Goal: Transaction & Acquisition: Obtain resource

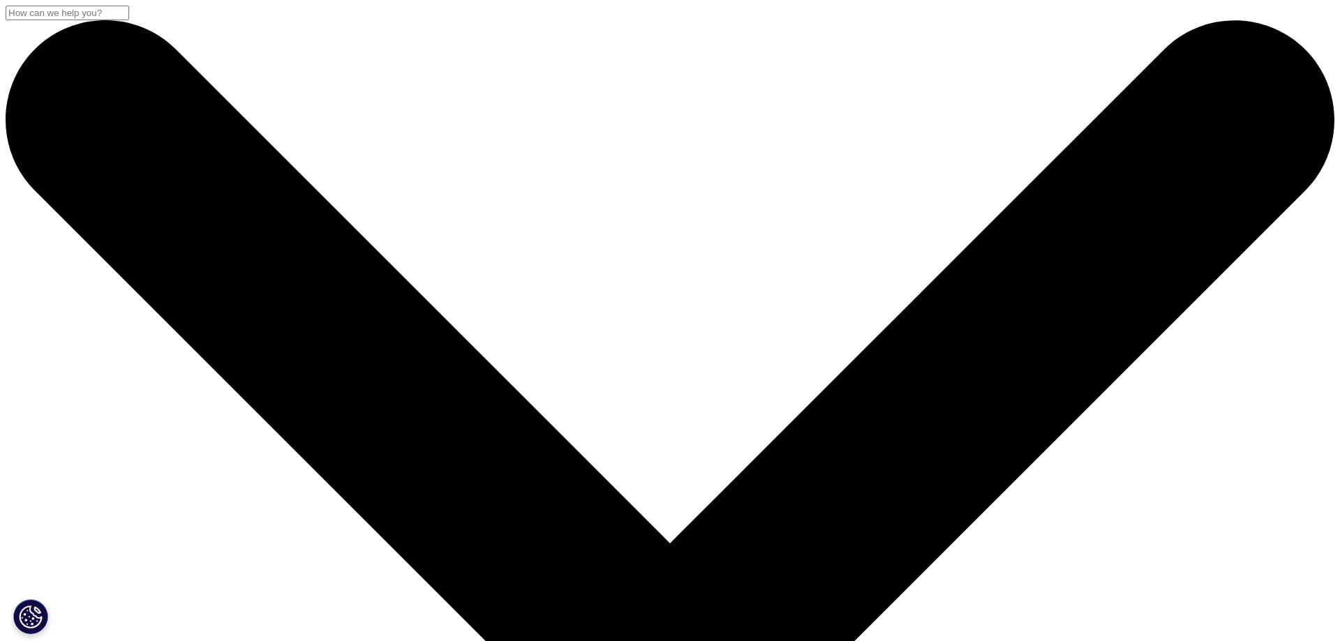
scroll to position [561, 824]
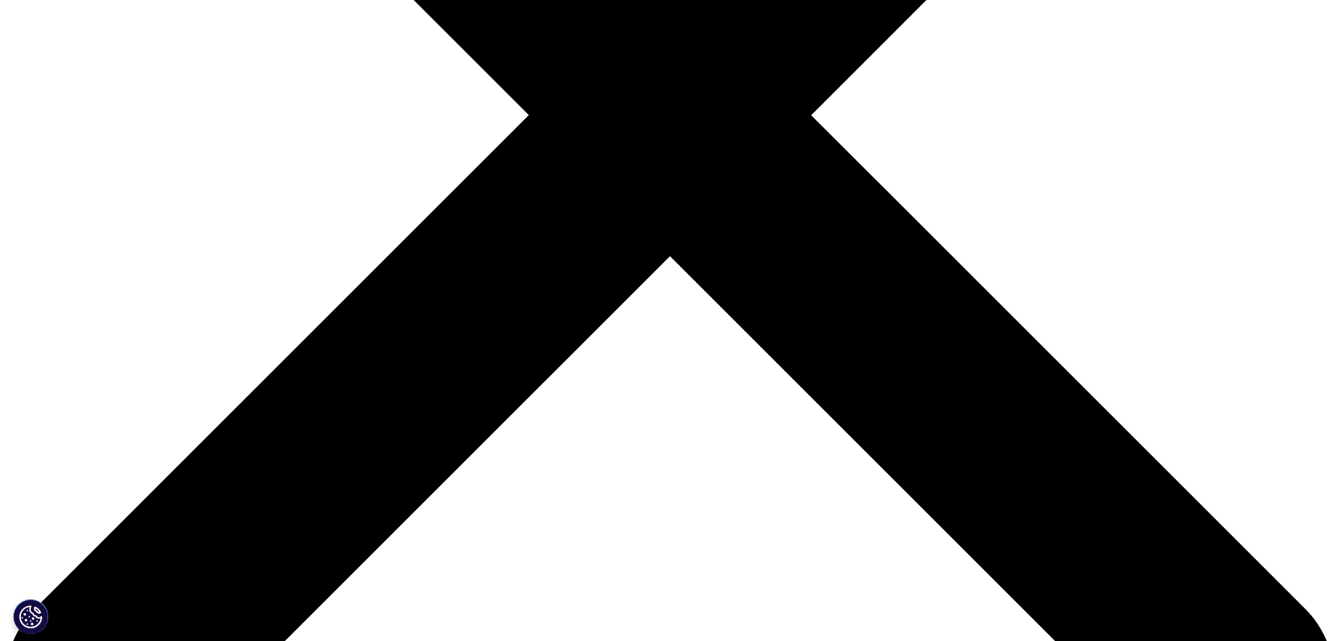
scroll to position [0, 0]
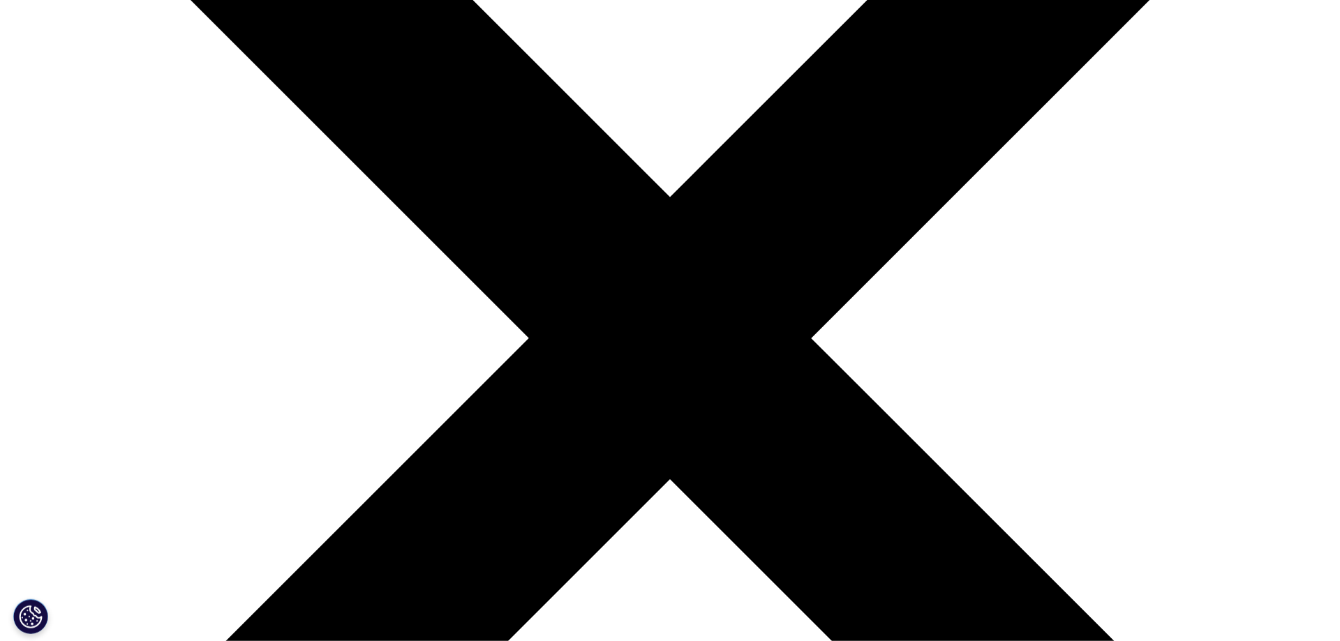
scroll to position [427, 0]
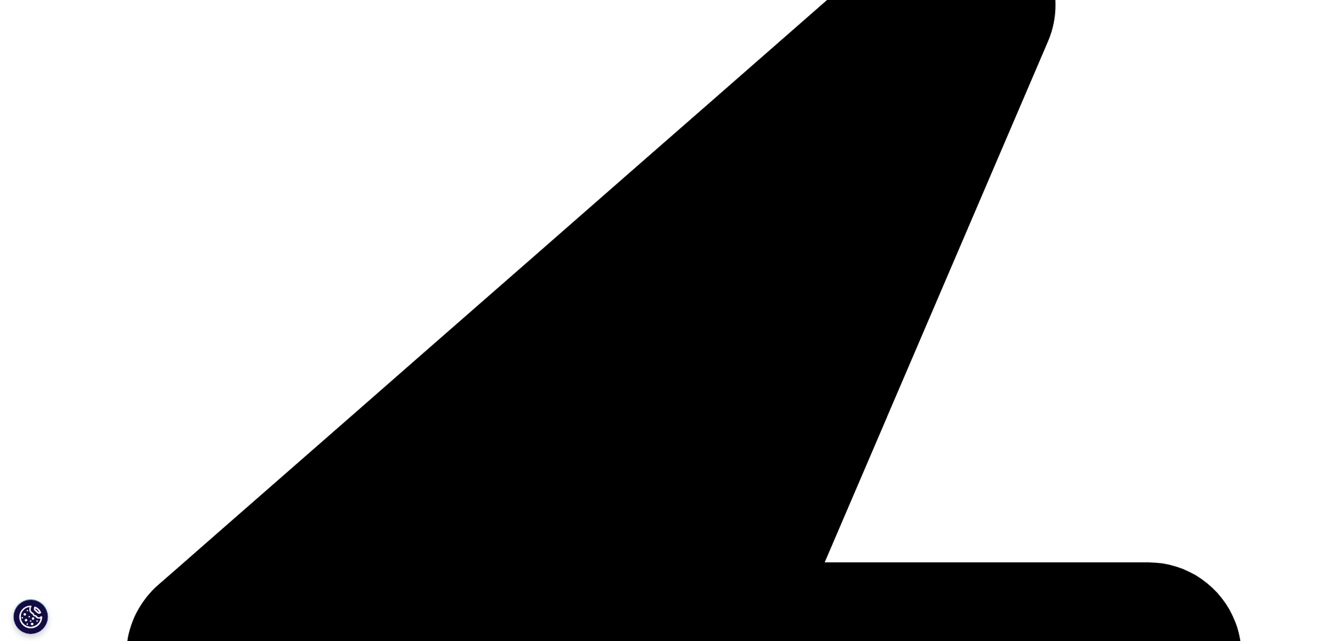
scroll to position [771, 824]
type input "ben"
type input "[PERSON_NAME]"
type input "[PERSON_NAME][EMAIL_ADDRESS][DOMAIN_NAME]"
type input "REsearch Analyst"
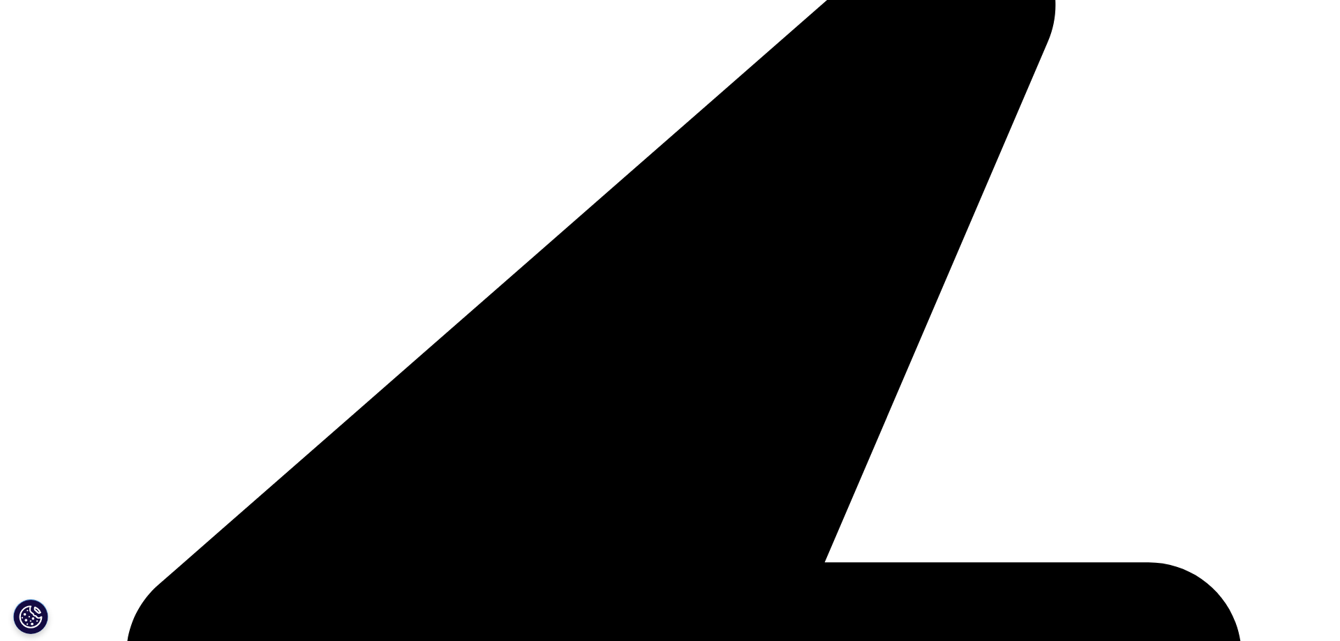
type input "[PERSON_NAME] Investments"
select select "[GEOGRAPHIC_DATA]"
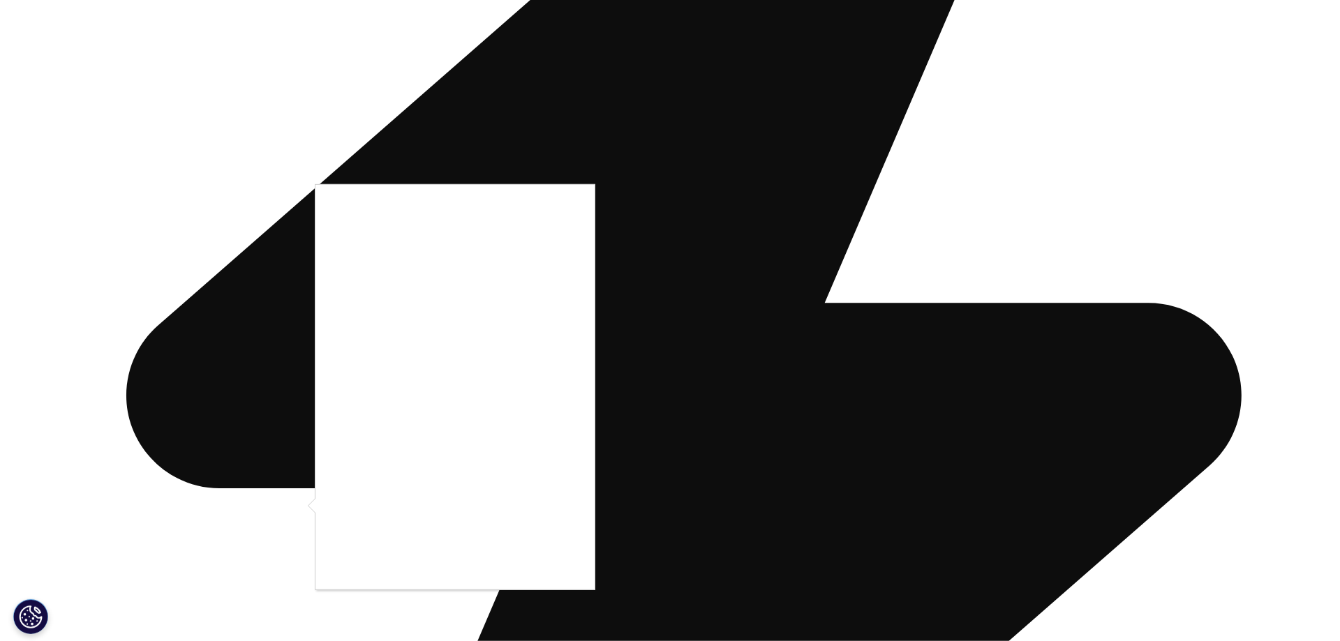
scroll to position [712, 0]
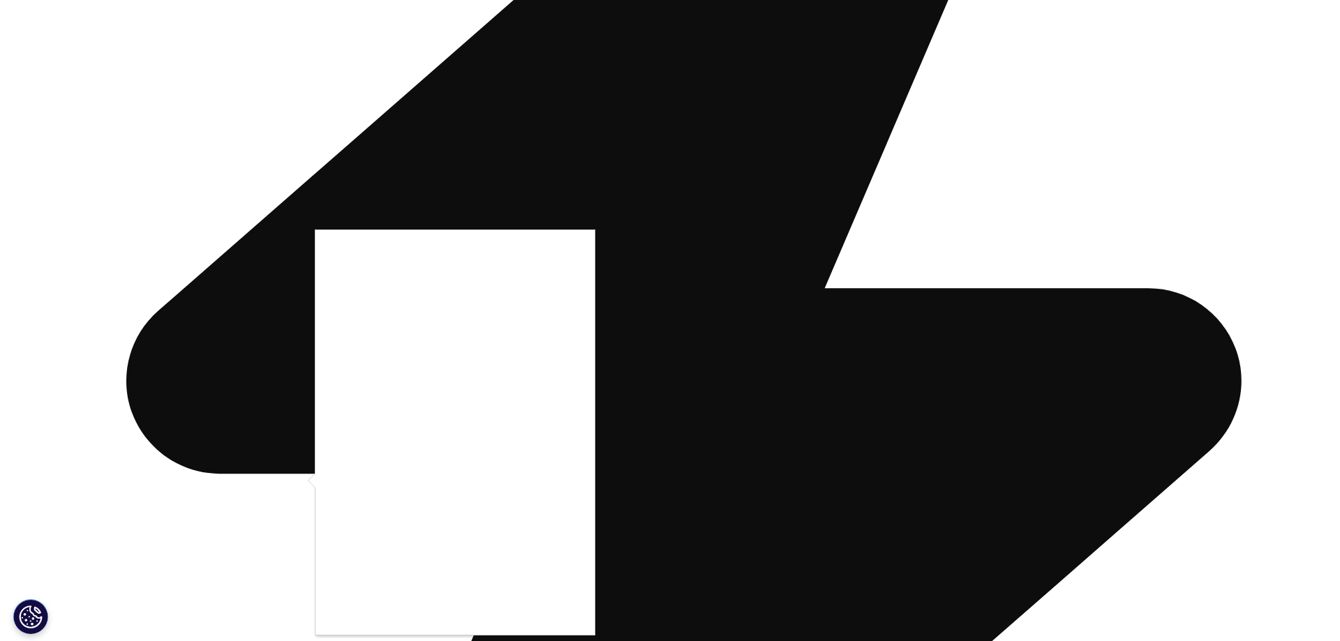
click at [560, 637] on div at bounding box center [670, 320] width 1340 height 641
click at [296, 577] on div at bounding box center [670, 320] width 1340 height 641
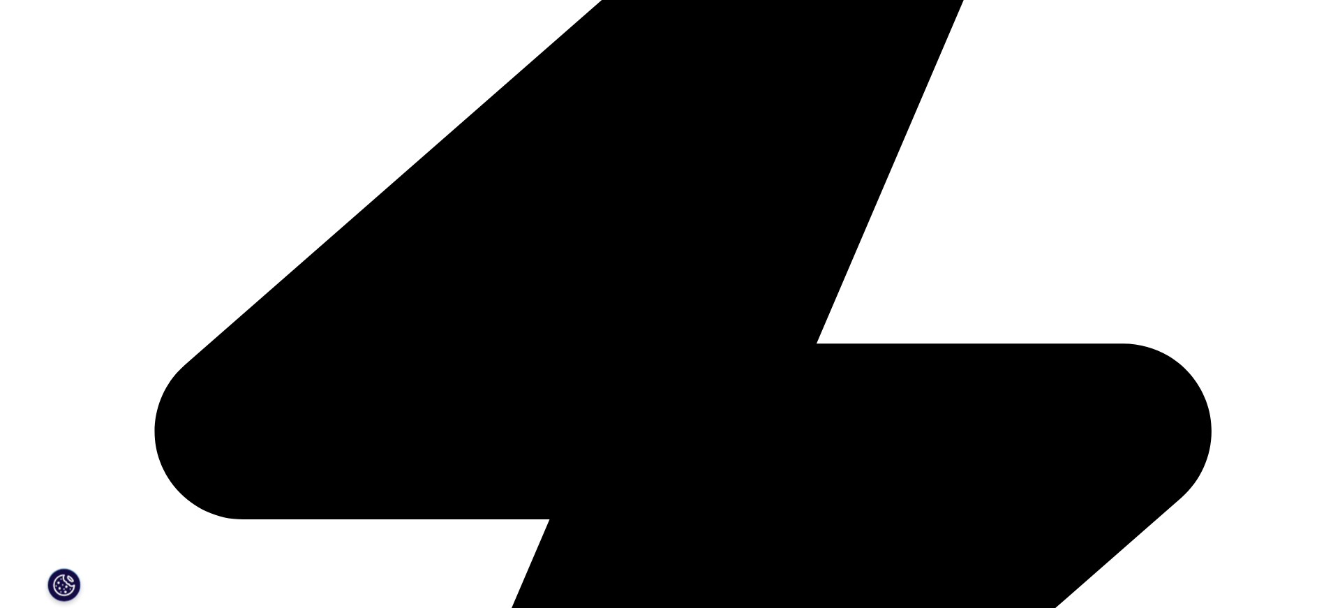
scroll to position [561, 824]
